Goal: Find specific page/section

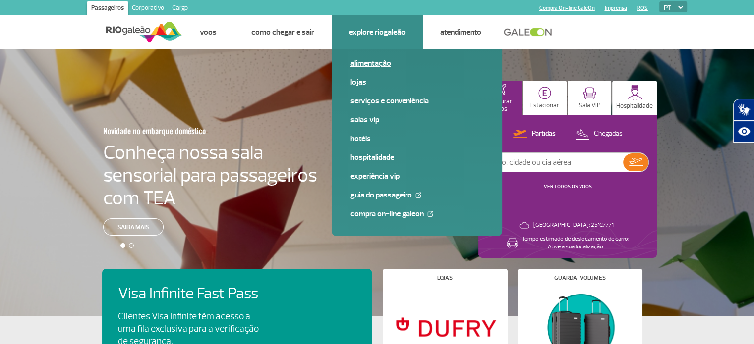
click at [371, 63] on link "Alimentação" at bounding box center [416, 63] width 133 height 11
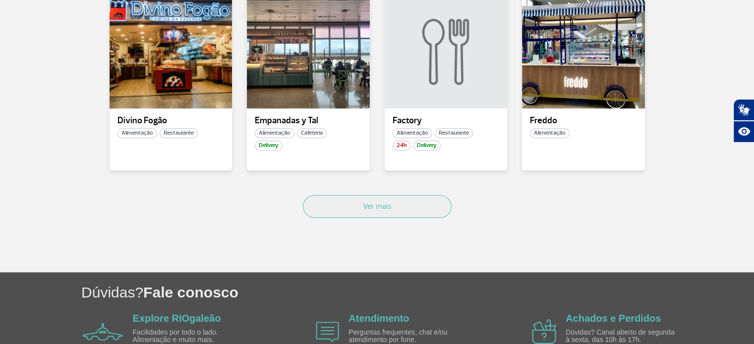
scroll to position [697, 0]
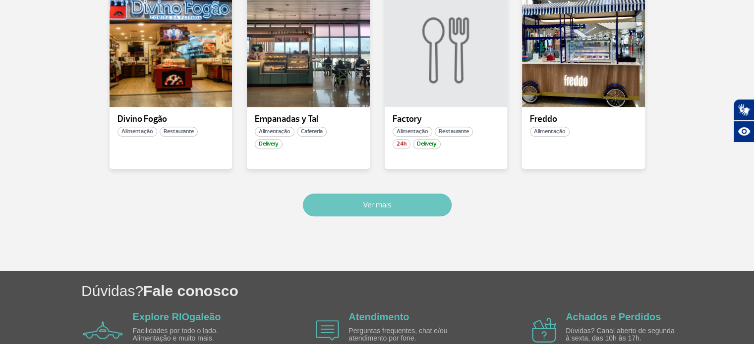
click at [391, 213] on button "Ver mais" at bounding box center [377, 205] width 149 height 23
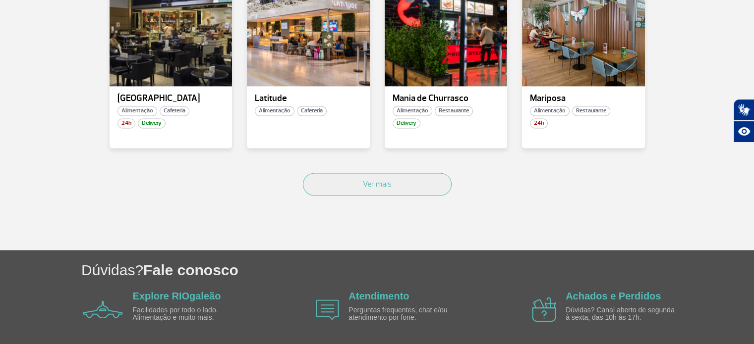
scroll to position [1313, 0]
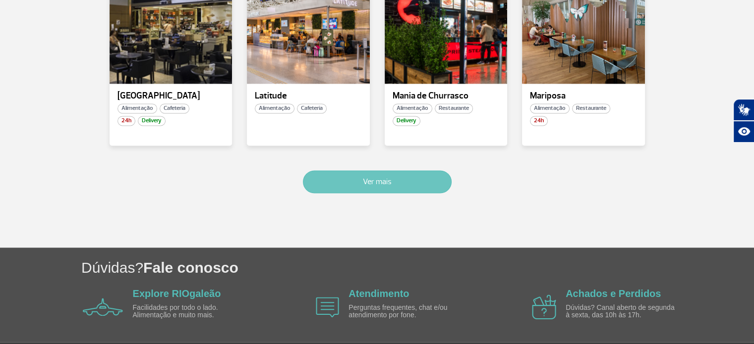
click at [354, 182] on button "Ver mais" at bounding box center [377, 181] width 149 height 23
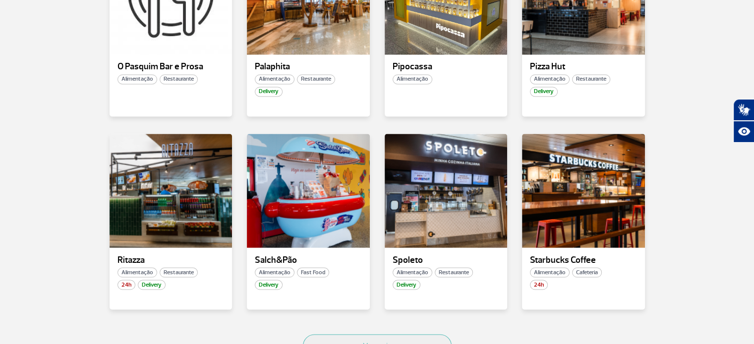
scroll to position [1737, 0]
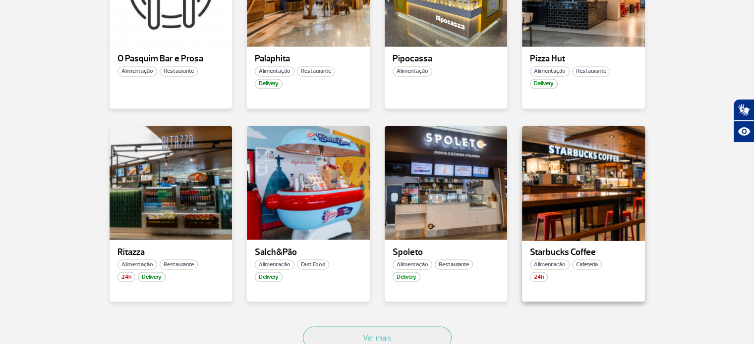
click at [576, 195] on div at bounding box center [583, 182] width 125 height 116
